Goal: Task Accomplishment & Management: Manage account settings

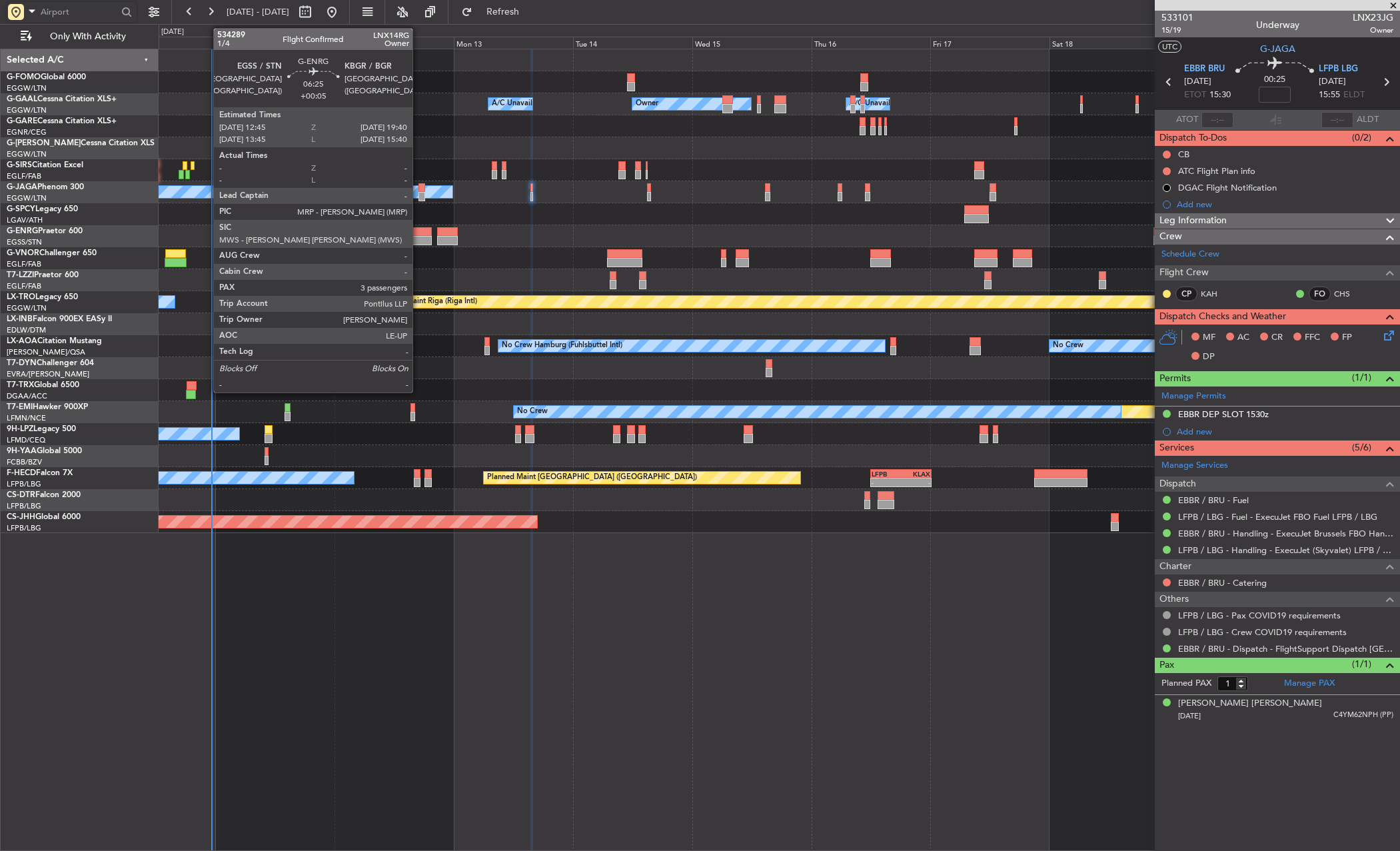
click at [418, 240] on div at bounding box center [414, 240] width 35 height 9
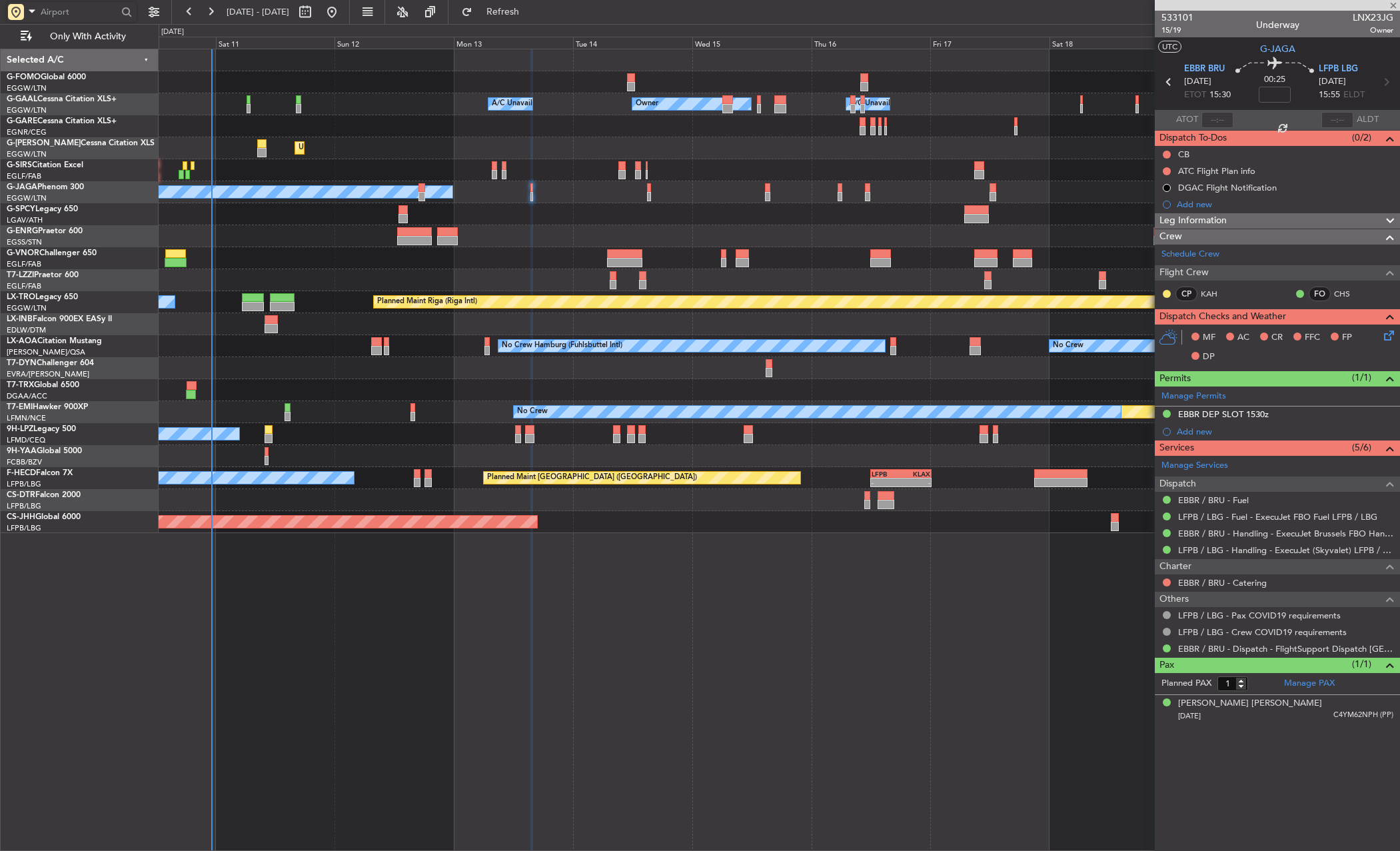
type input "+00:05"
type input "3"
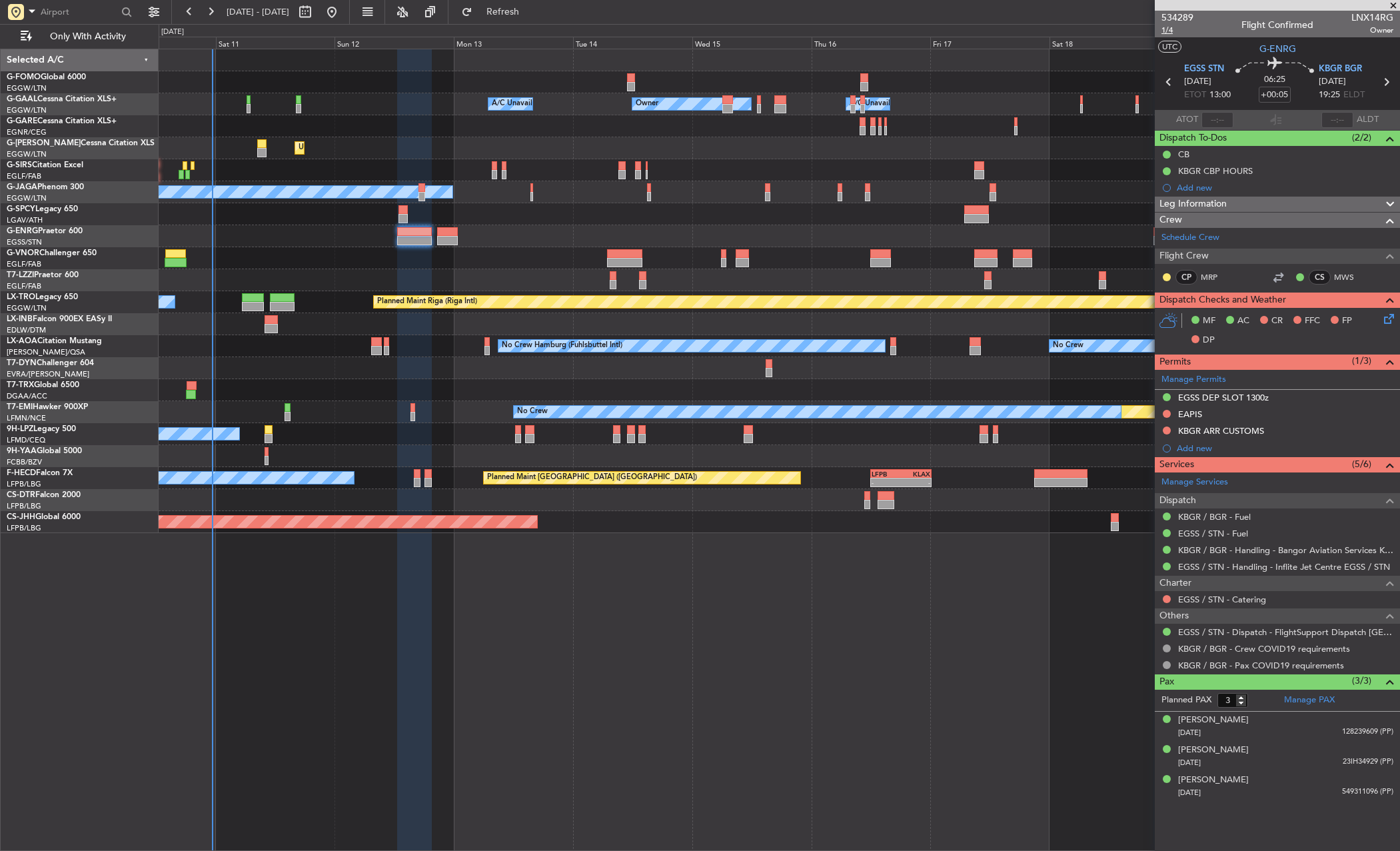
click at [1173, 32] on span "1/4" at bounding box center [1177, 30] width 32 height 11
click at [947, 143] on div "Unplanned Maint [GEOGRAPHIC_DATA] ([GEOGRAPHIC_DATA]) Planned Maint [GEOGRAPHIC…" at bounding box center [778, 148] width 1241 height 22
click at [1222, 63] on span "KBGR BGR" at bounding box center [1340, 69] width 43 height 13
click at [1222, 70] on span "KBGR BGR" at bounding box center [1340, 69] width 43 height 13
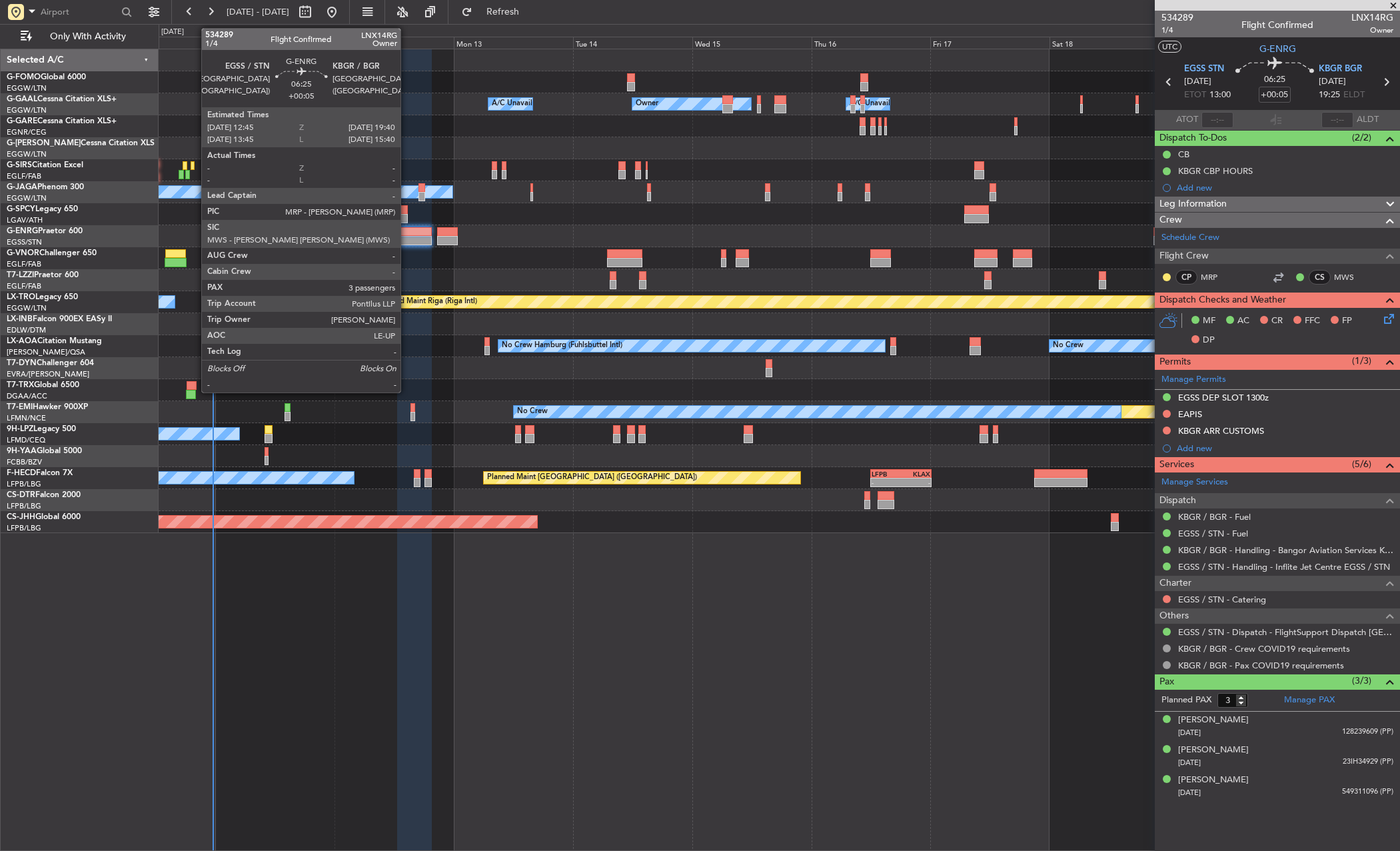
click at [407, 240] on div at bounding box center [414, 240] width 35 height 9
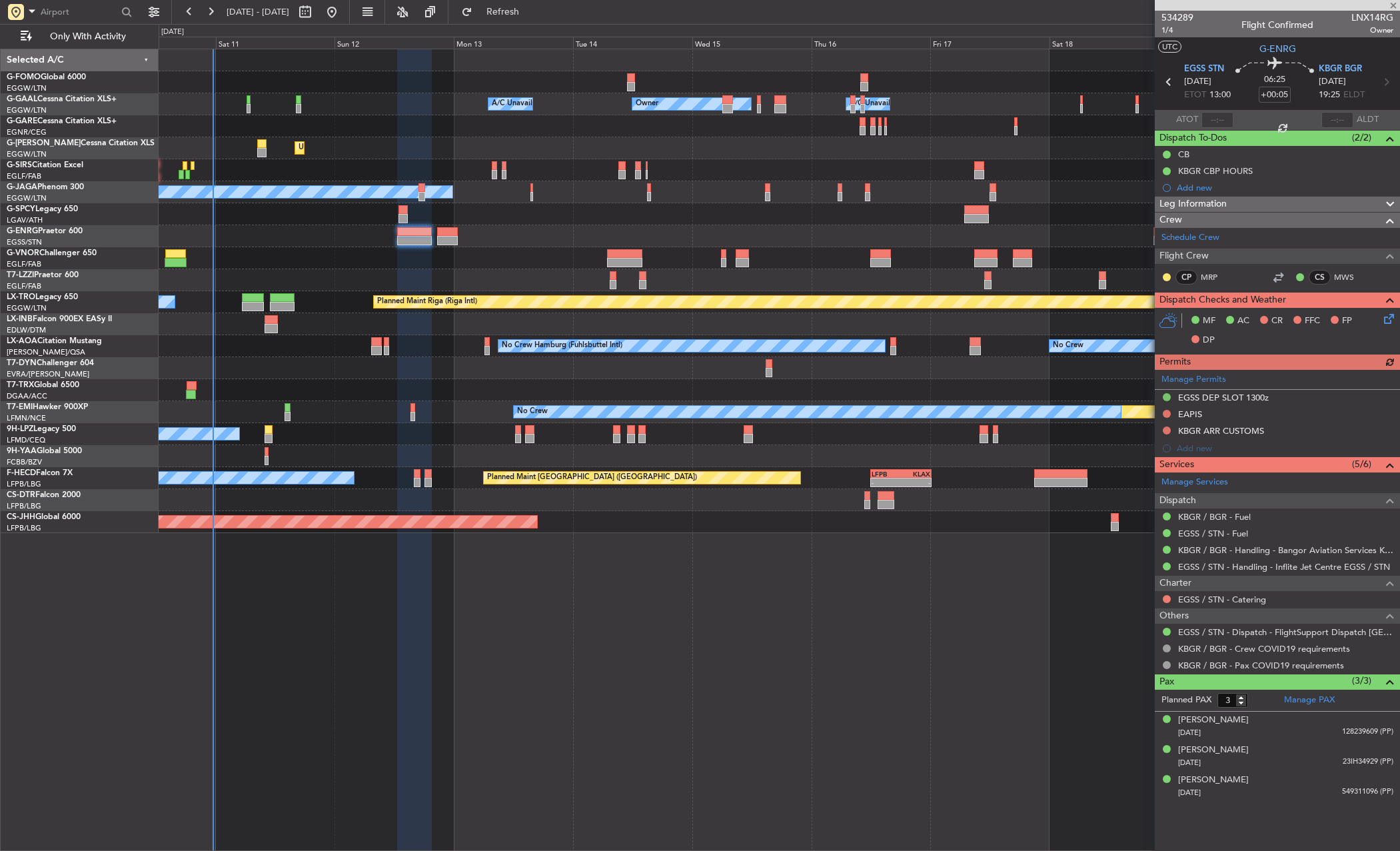
click at [1182, 420] on div "Manage Permits EGSS DEP SLOT 1300z EAPIS KBGR ARR CUSTOMS Add new" at bounding box center [1278, 414] width 245 height 88
click at [1198, 415] on div "EAPIS" at bounding box center [1190, 413] width 24 height 11
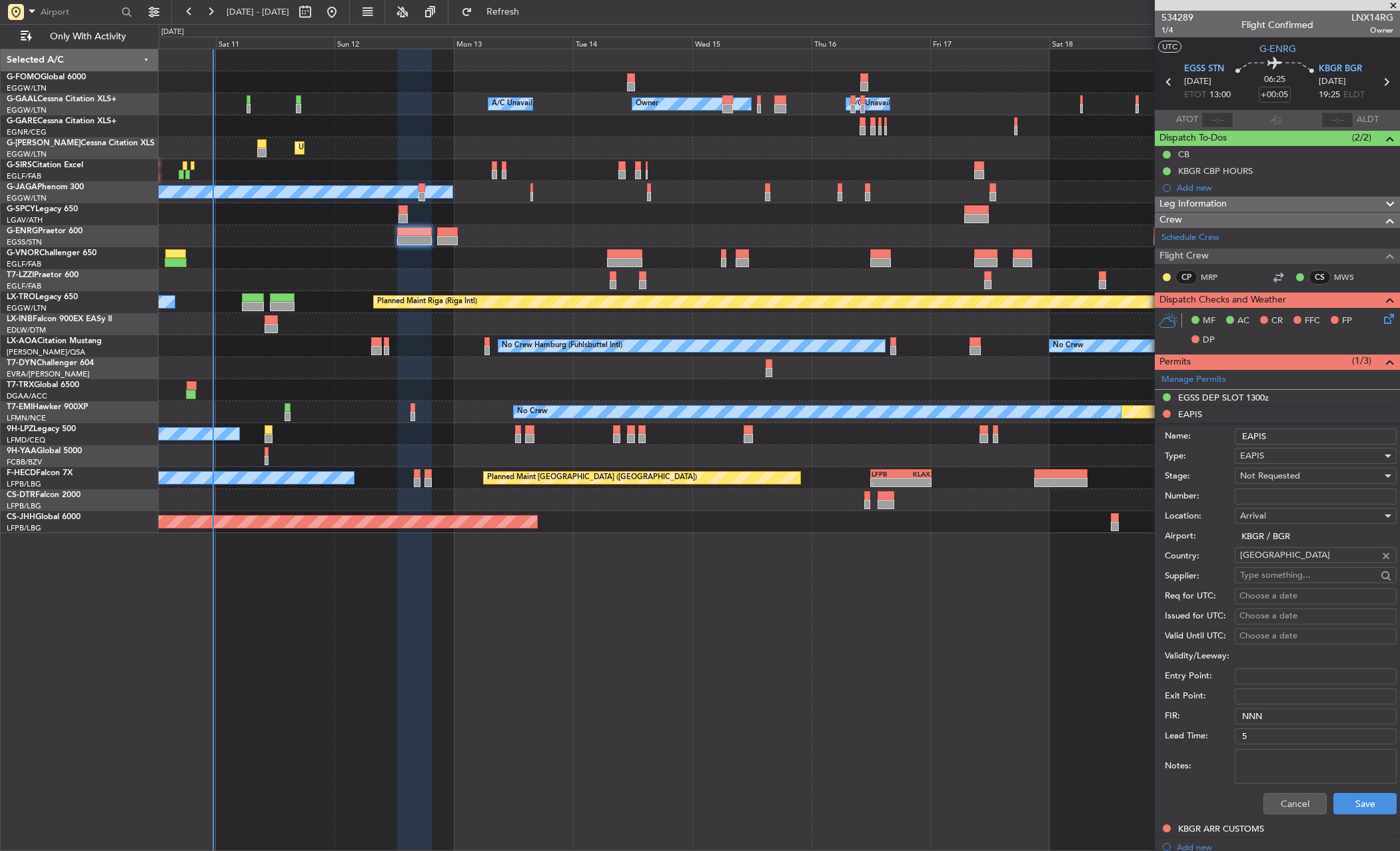
click at [1222, 488] on input "Number:" at bounding box center [1316, 496] width 162 height 16
paste input "EAPIS-17794532"
type input "EAPIS-17794532"
drag, startPoint x: 1282, startPoint y: 488, endPoint x: 1312, endPoint y: 477, distance: 32.0
click at [1222, 477] on div "Not Requested" at bounding box center [1311, 476] width 142 height 20
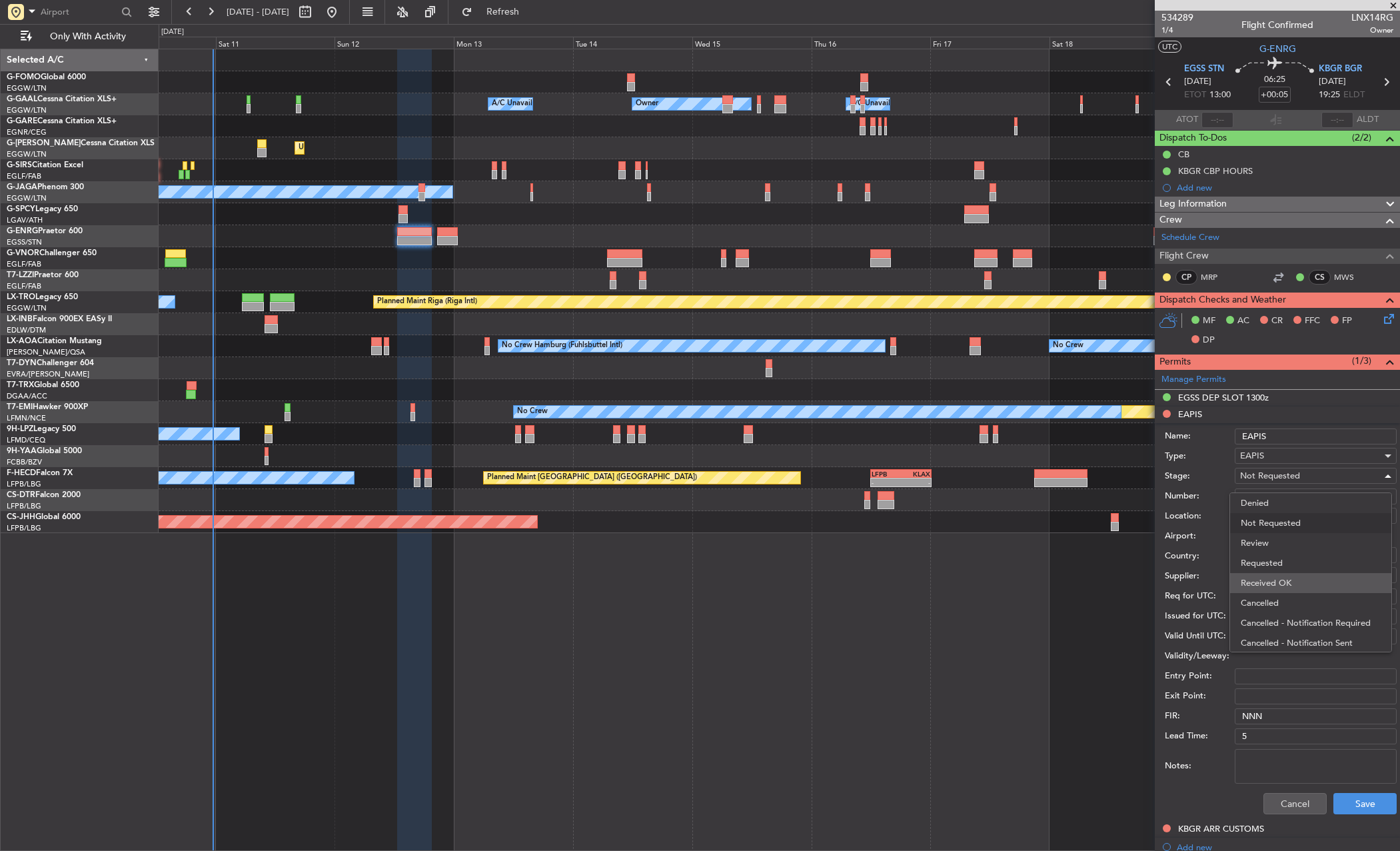
click at [1222, 575] on span "Received OK" at bounding box center [1311, 584] width 140 height 20
click at [1222, 794] on button "Save" at bounding box center [1365, 803] width 63 height 21
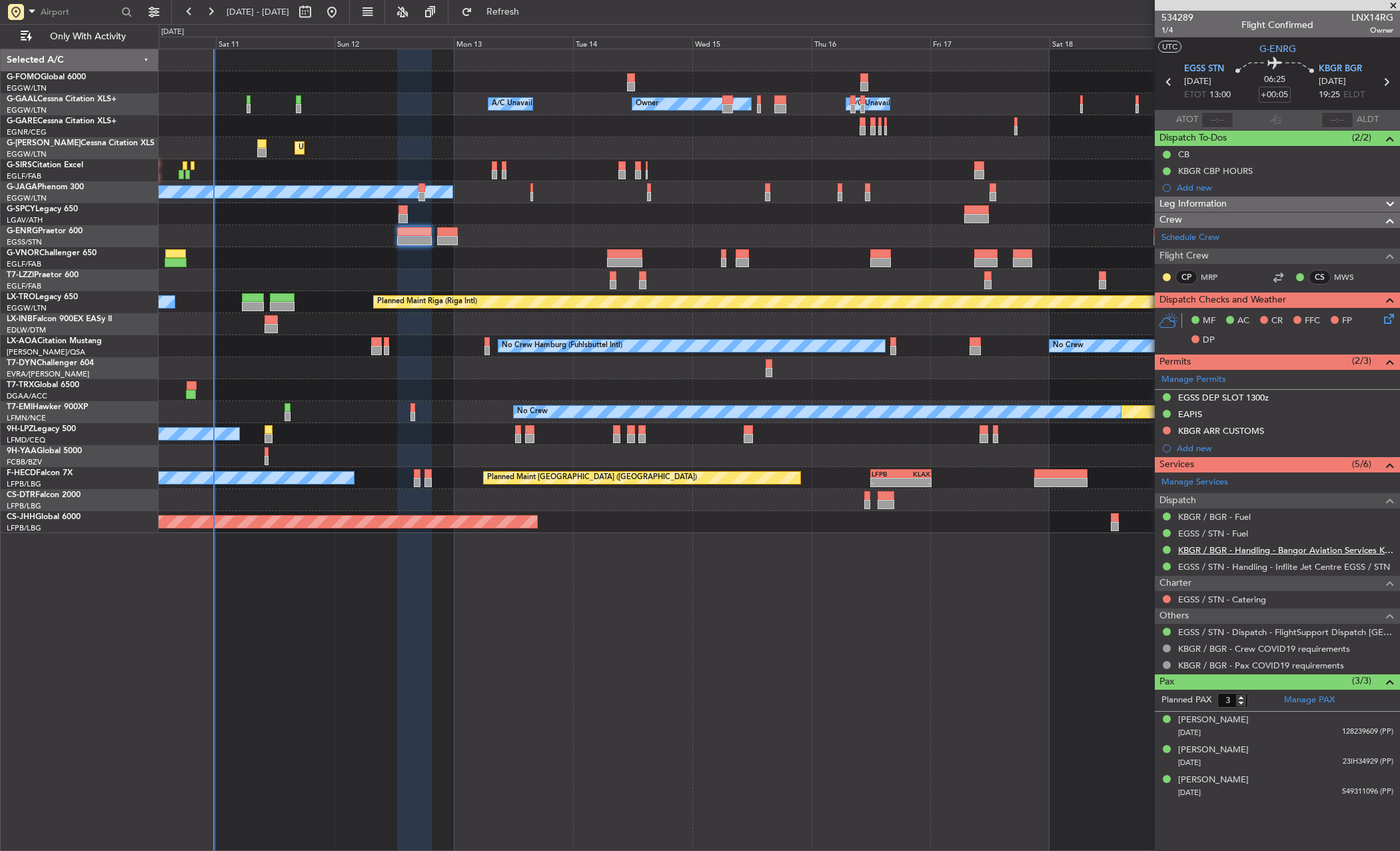
click at [1222, 545] on link "KBGR / BGR - Handling - Bangor Aviation Services KBGR / BGR" at bounding box center [1285, 550] width 215 height 11
click at [1159, 429] on div "KBGR ARR CUSTOMS" at bounding box center [1278, 432] width 245 height 17
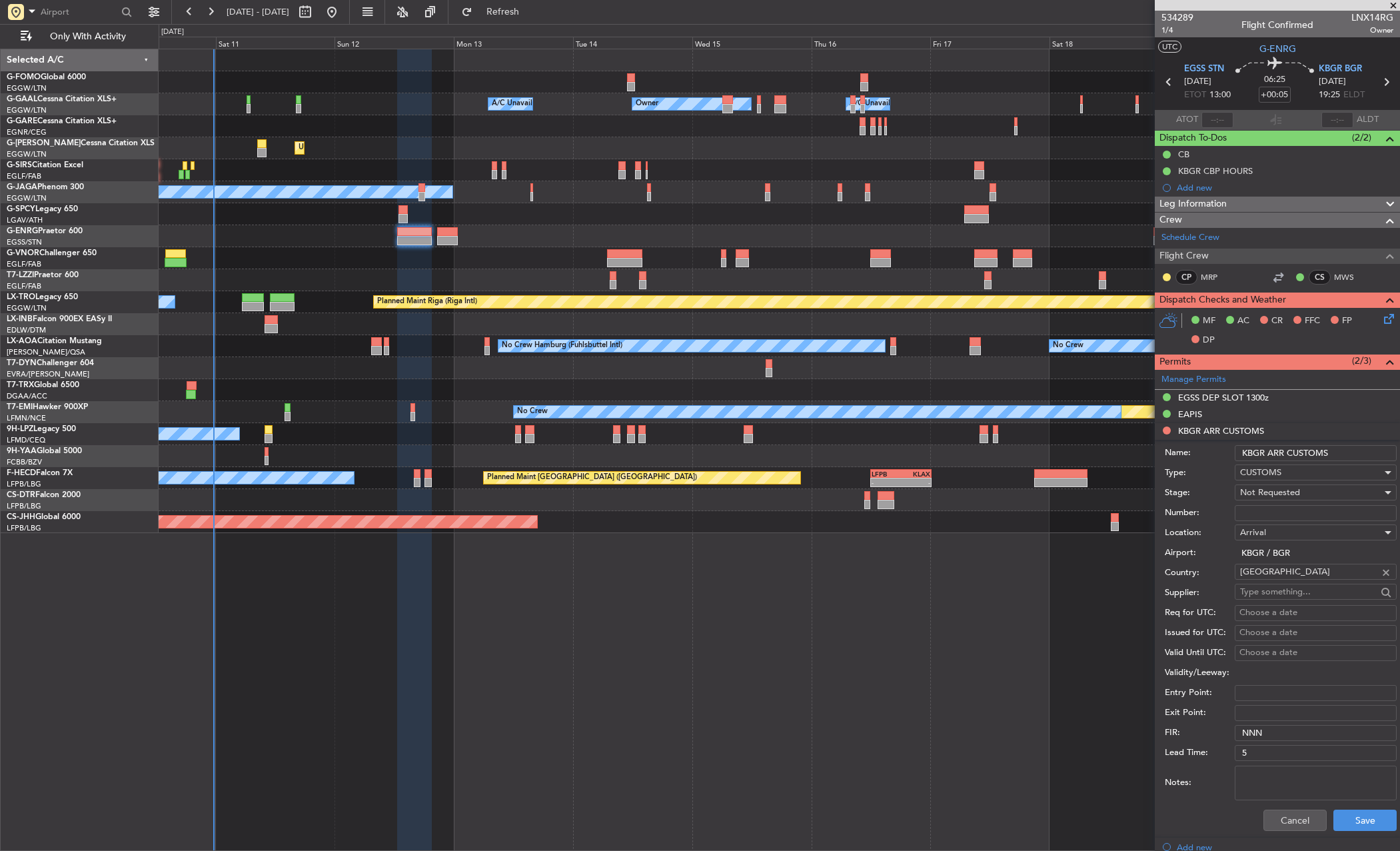
click at [1165, 431] on li "KBGR ARR CUSTOMS Name: KBGR ARR CUSTOMS Type: CUSTOMS Stage: Not Requested Numb…" at bounding box center [1278, 631] width 245 height 415
click at [1222, 484] on div "Not Requested" at bounding box center [1311, 493] width 142 height 20
click at [1222, 580] on span "Requested" at bounding box center [1311, 580] width 140 height 20
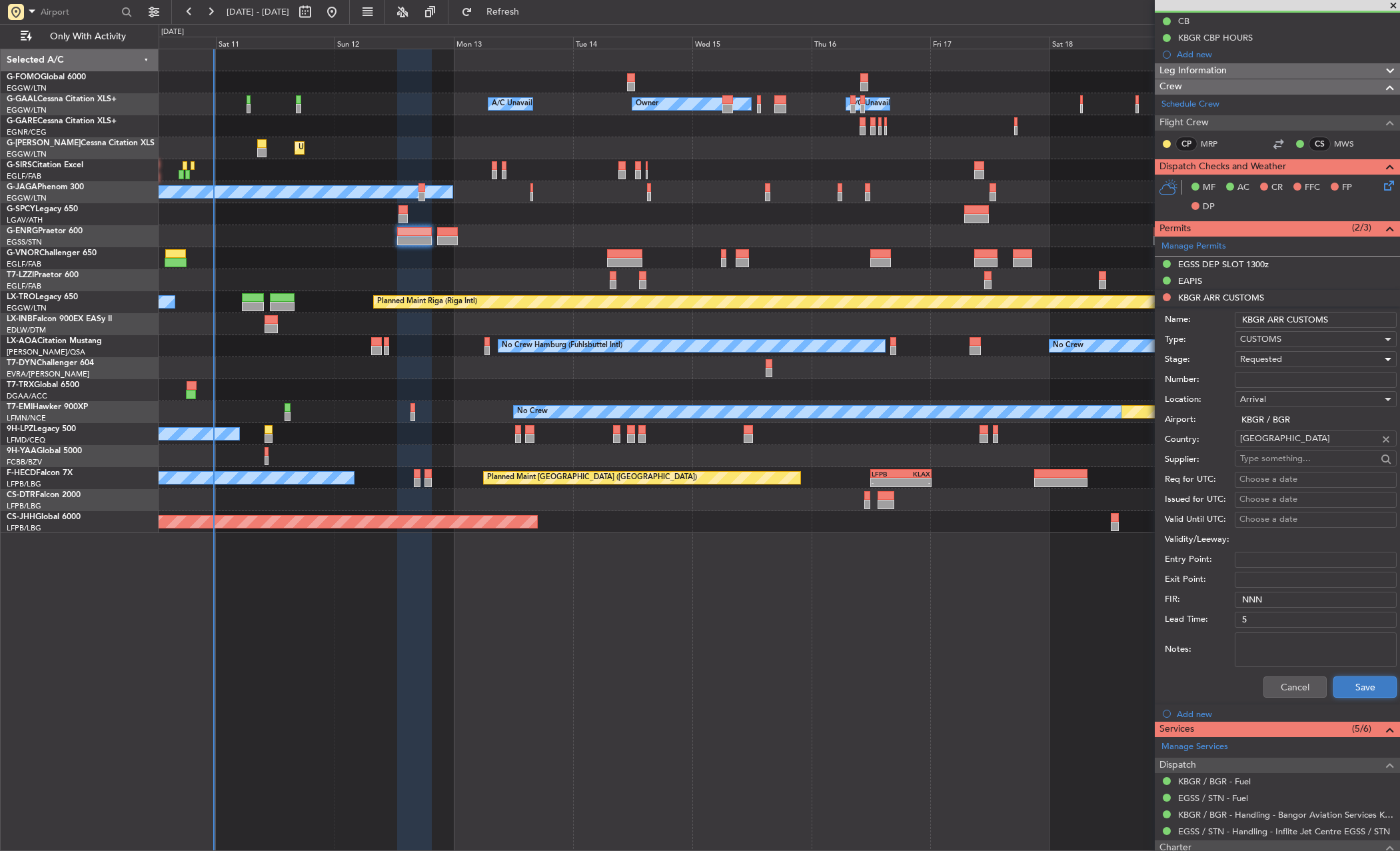
click at [1222, 683] on button "Save" at bounding box center [1365, 687] width 63 height 21
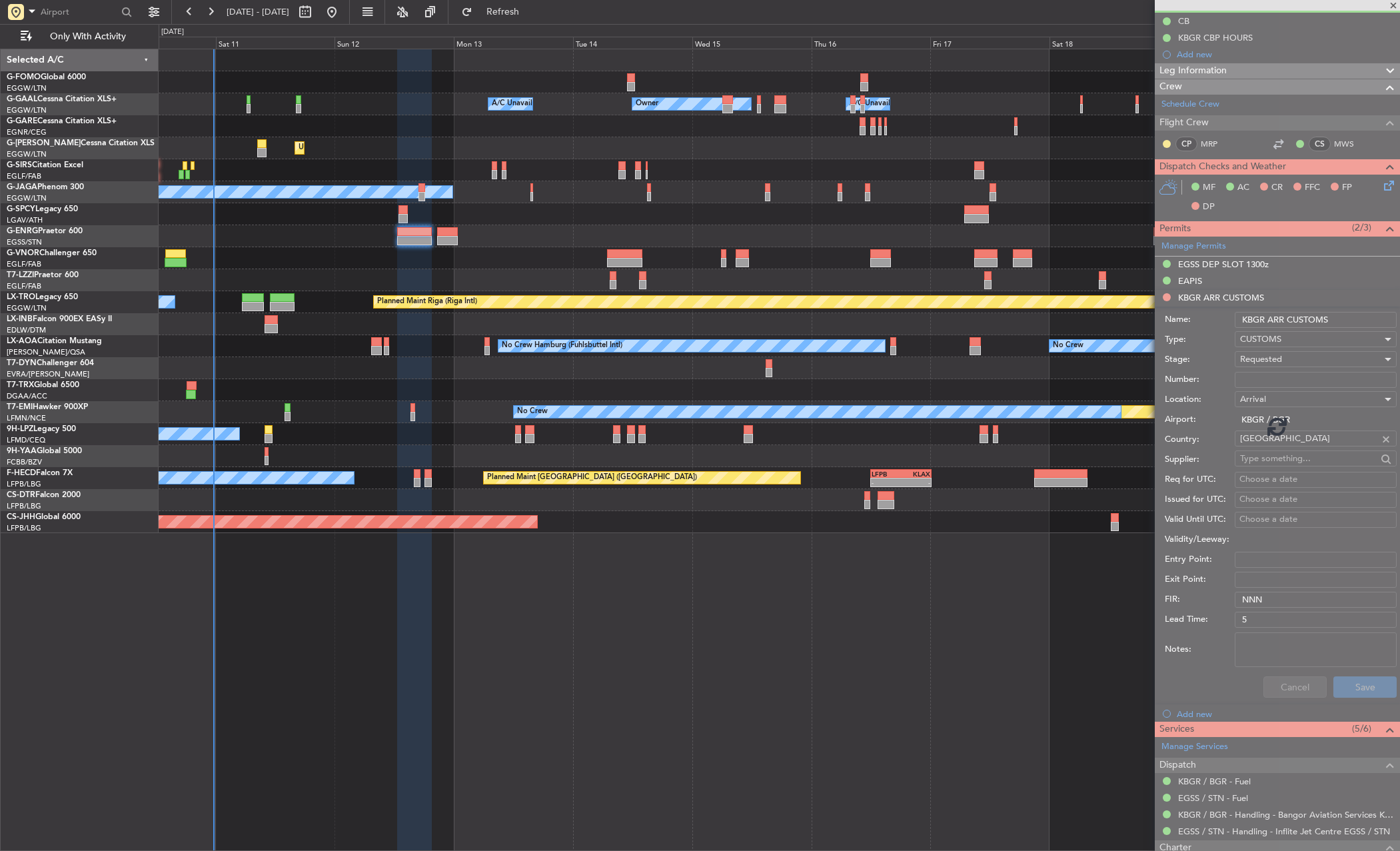
scroll to position [0, 0]
